Goal: Go to known website: Go to known website

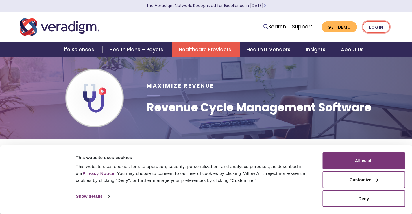
click at [383, 28] on link "Login" at bounding box center [375, 27] width 27 height 12
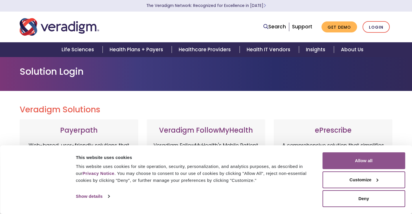
click at [348, 159] on button "Allow all" at bounding box center [363, 160] width 83 height 17
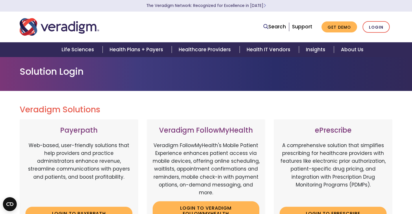
scroll to position [58, 0]
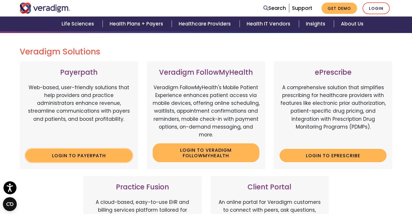
click at [101, 160] on link "Login to Payerpath" at bounding box center [78, 155] width 107 height 13
